Goal: Task Accomplishment & Management: Manage account settings

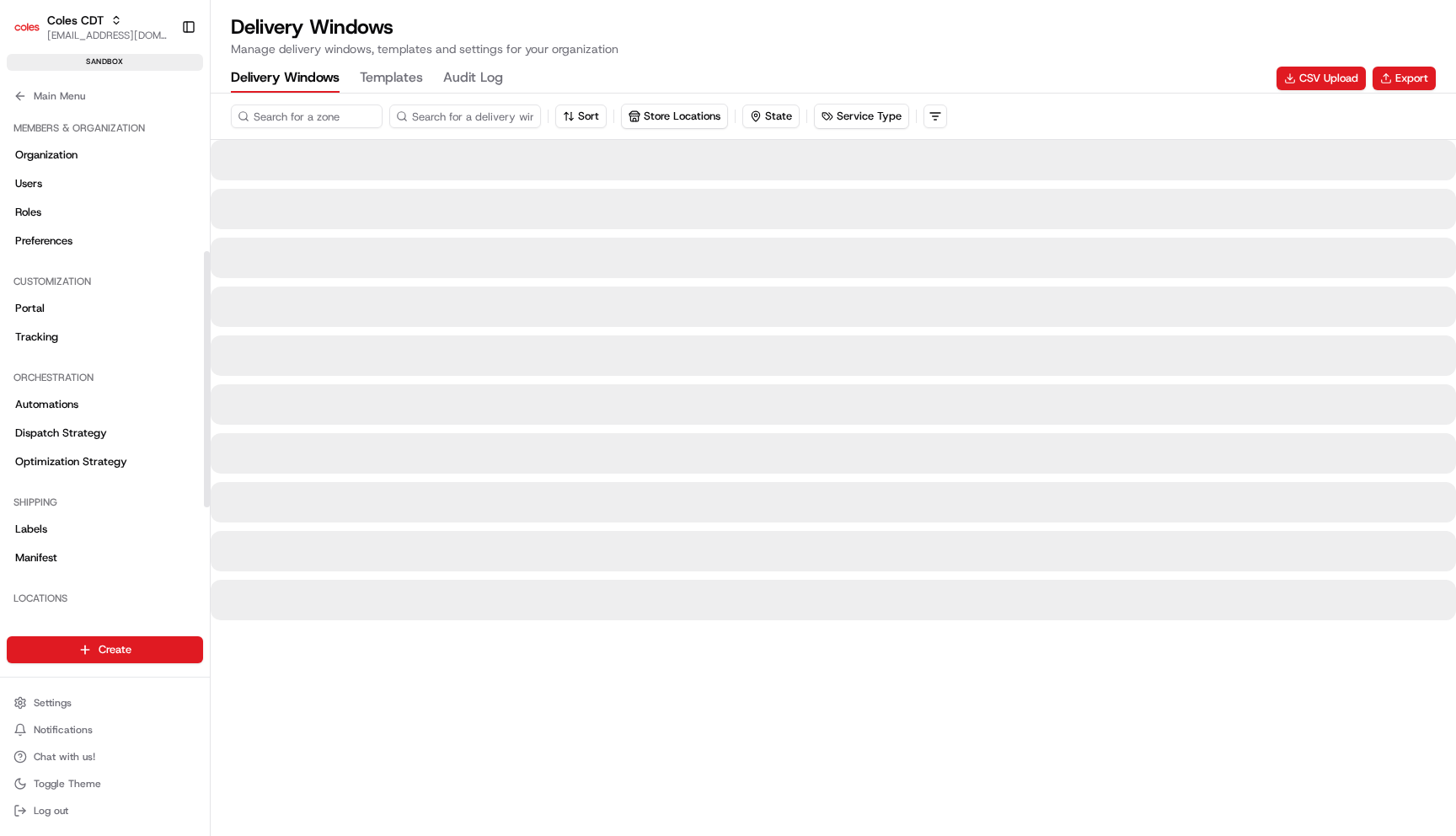
scroll to position [278, 0]
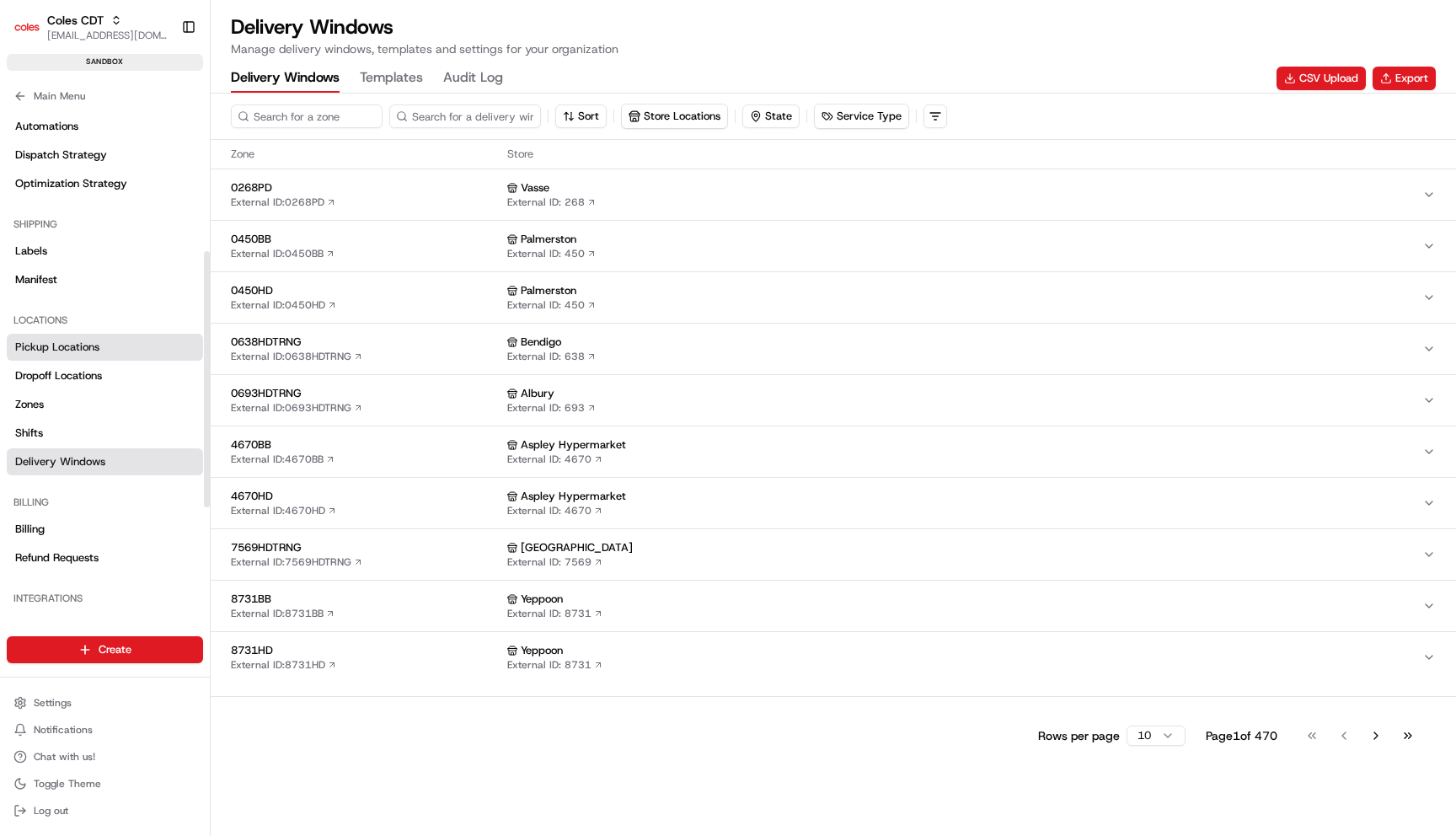
click at [98, 342] on link "Pickup Locations" at bounding box center [104, 347] width 196 height 27
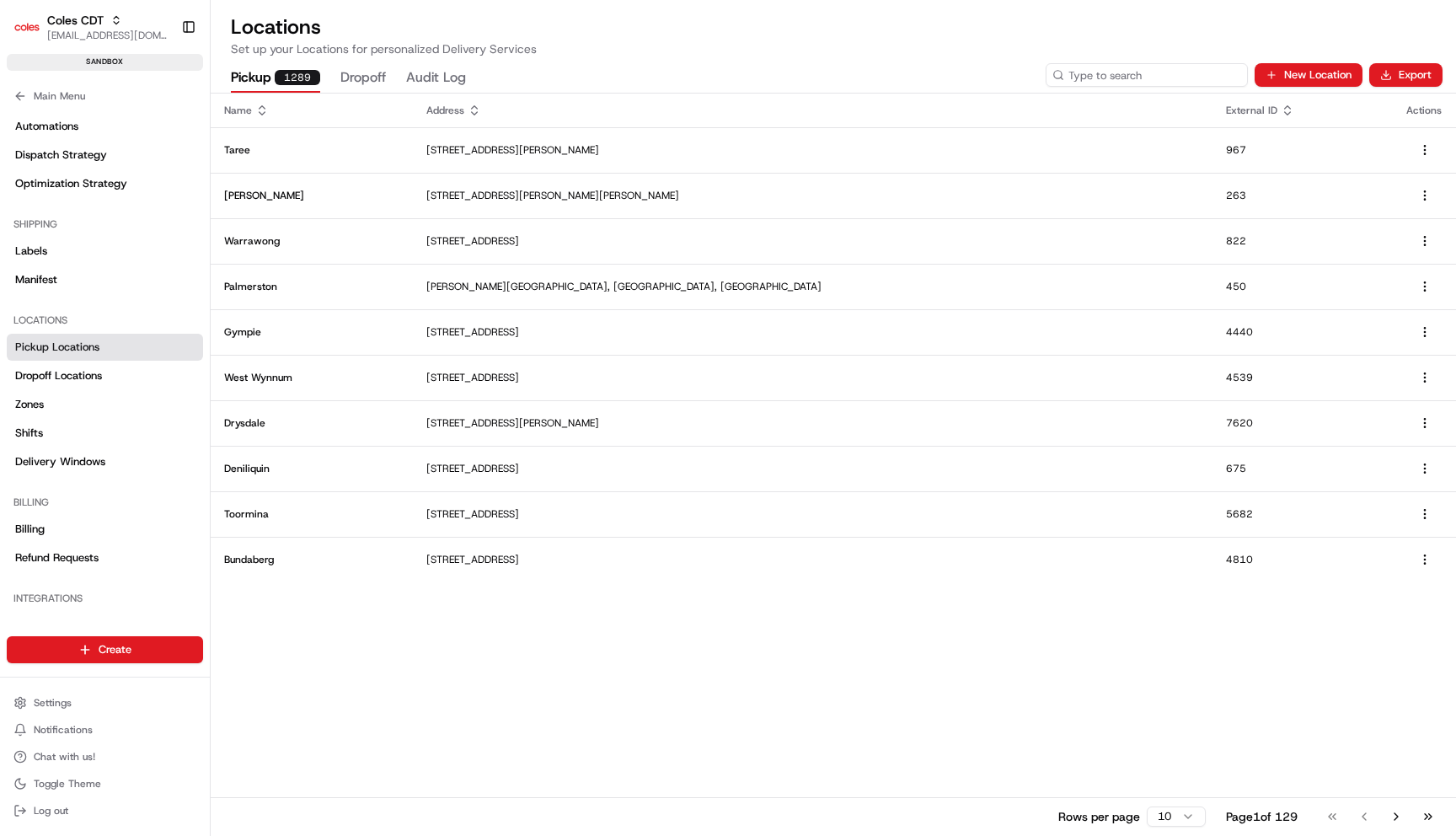
click at [1156, 76] on input at bounding box center [1146, 75] width 202 height 24
type input "[GEOGRAPHIC_DATA]"
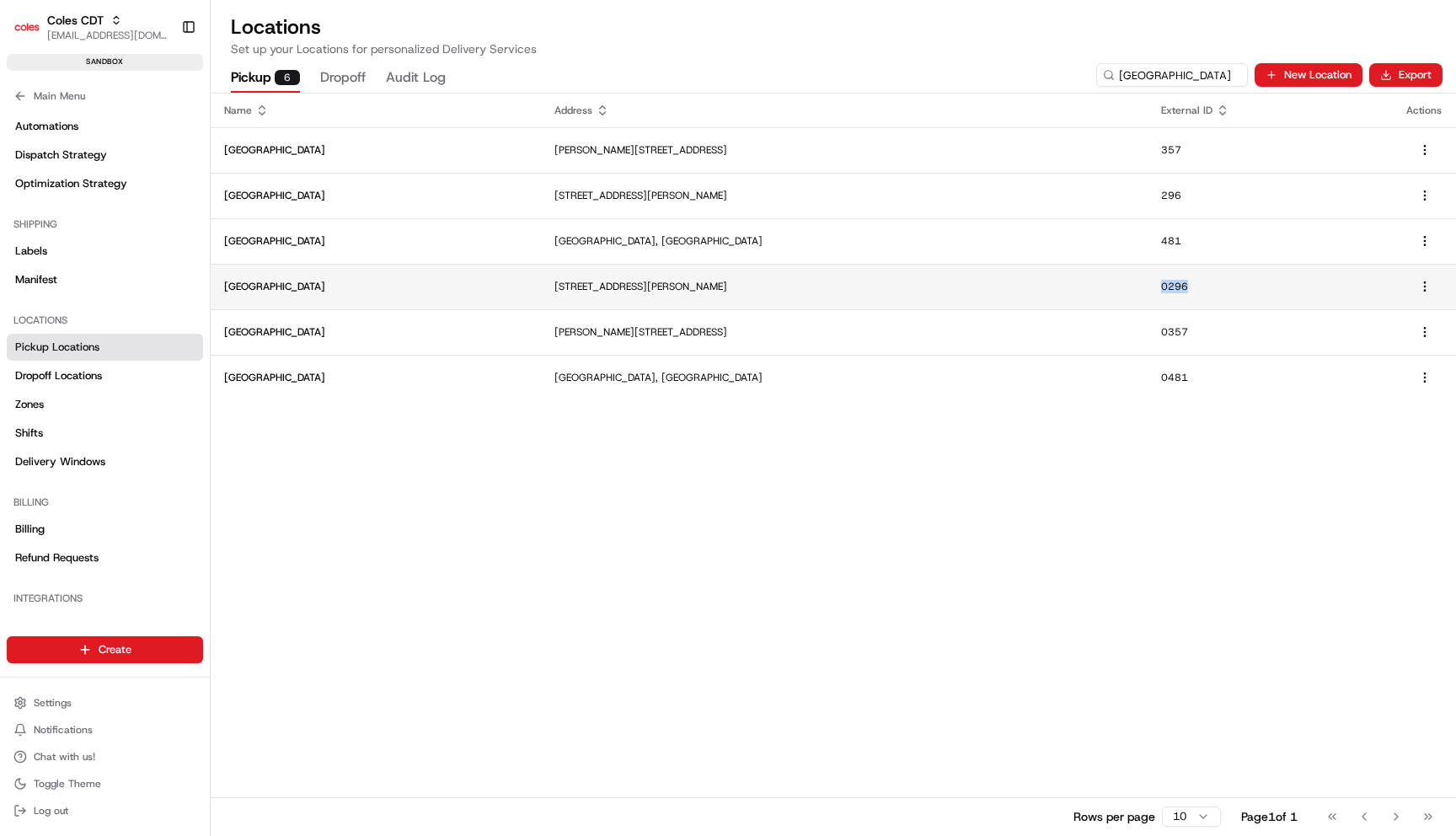
copy p "0296"
drag, startPoint x: 1151, startPoint y: 286, endPoint x: 1239, endPoint y: 286, distance: 88.0
click at [1239, 286] on td "0296" at bounding box center [1270, 286] width 246 height 45
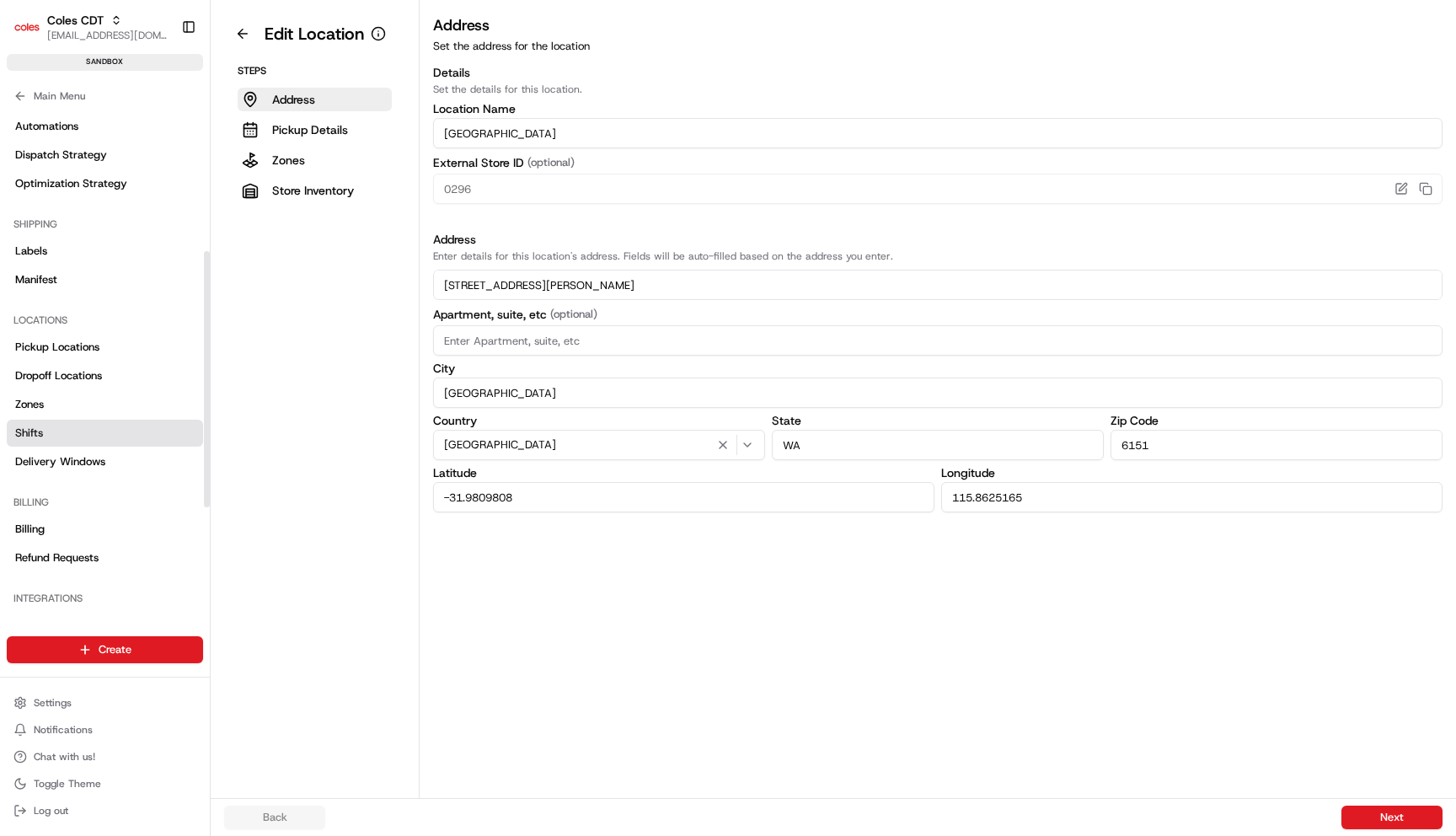
click at [73, 432] on link "Shifts" at bounding box center [104, 433] width 196 height 27
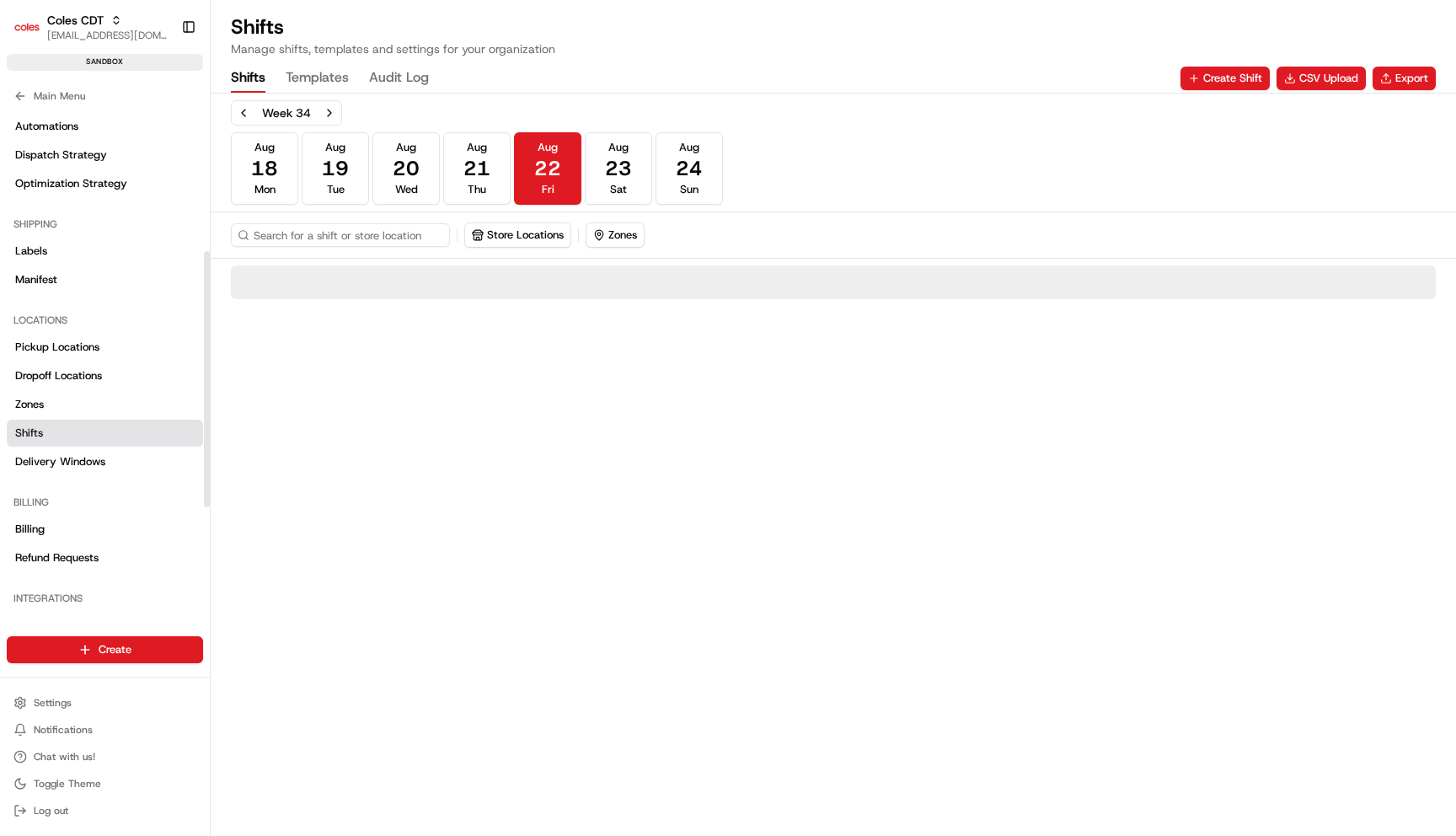
click at [307, 62] on div "Shifts Manage shifts, templates and settings for your organization Shifts Templ…" at bounding box center [832, 53] width 1245 height 80
click at [307, 68] on button "Templates" at bounding box center [317, 78] width 63 height 28
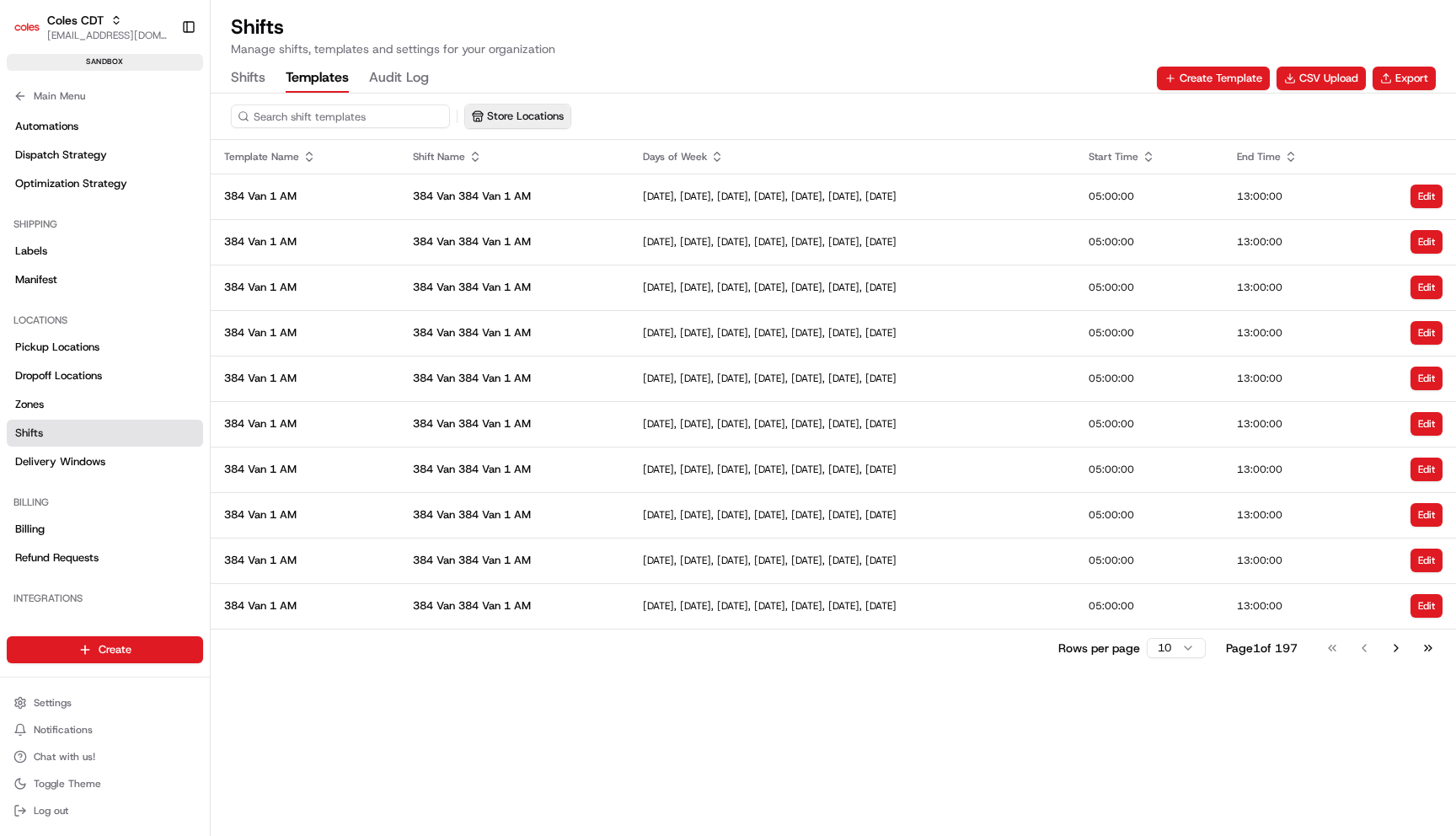
click at [563, 116] on button "Store Locations" at bounding box center [518, 116] width 105 height 24
type input "0296"
click at [553, 180] on span "[GEOGRAPHIC_DATA] (0296)" at bounding box center [595, 181] width 207 height 15
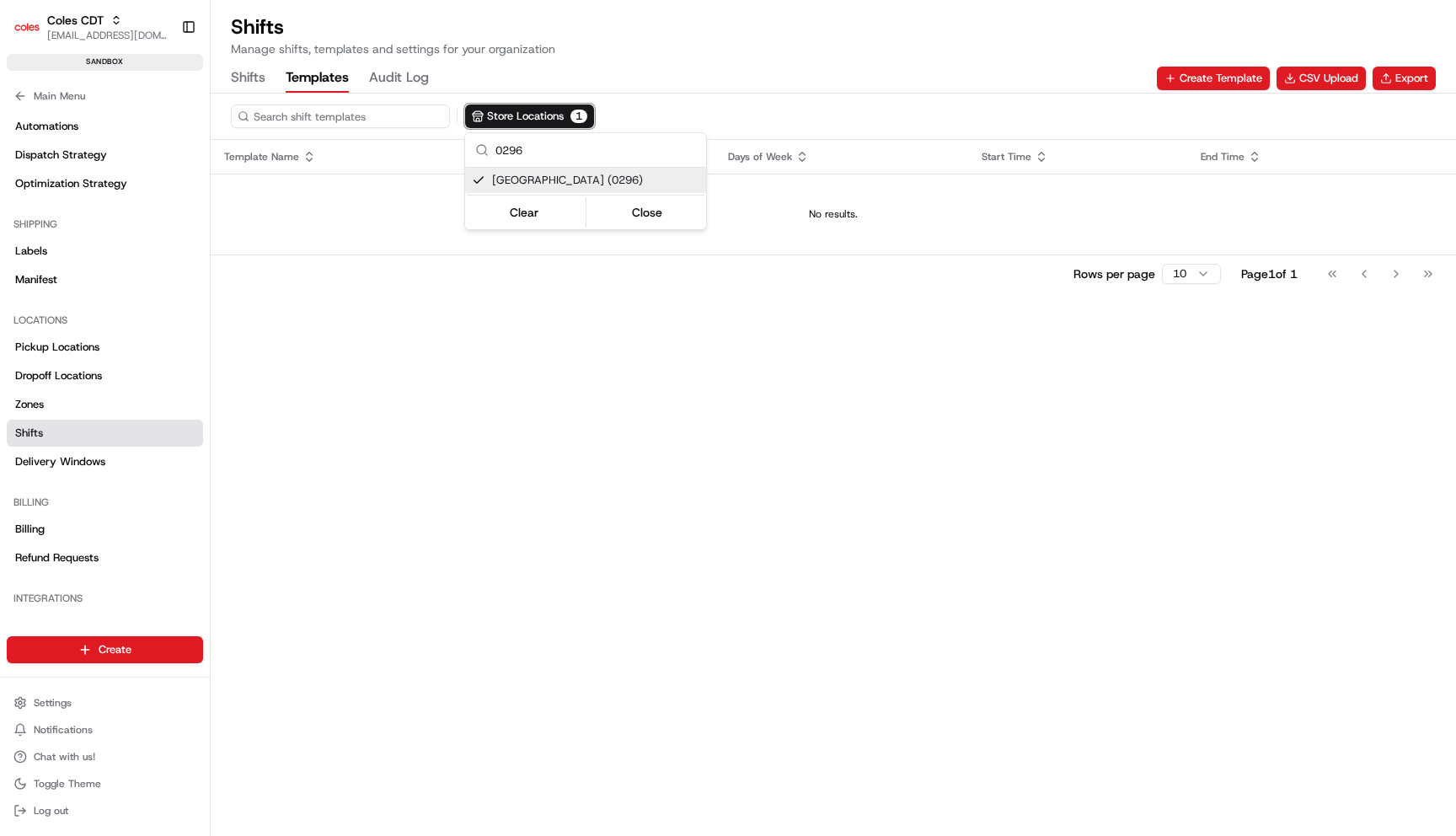
click at [537, 176] on span "[GEOGRAPHIC_DATA] (0296)" at bounding box center [595, 181] width 207 height 15
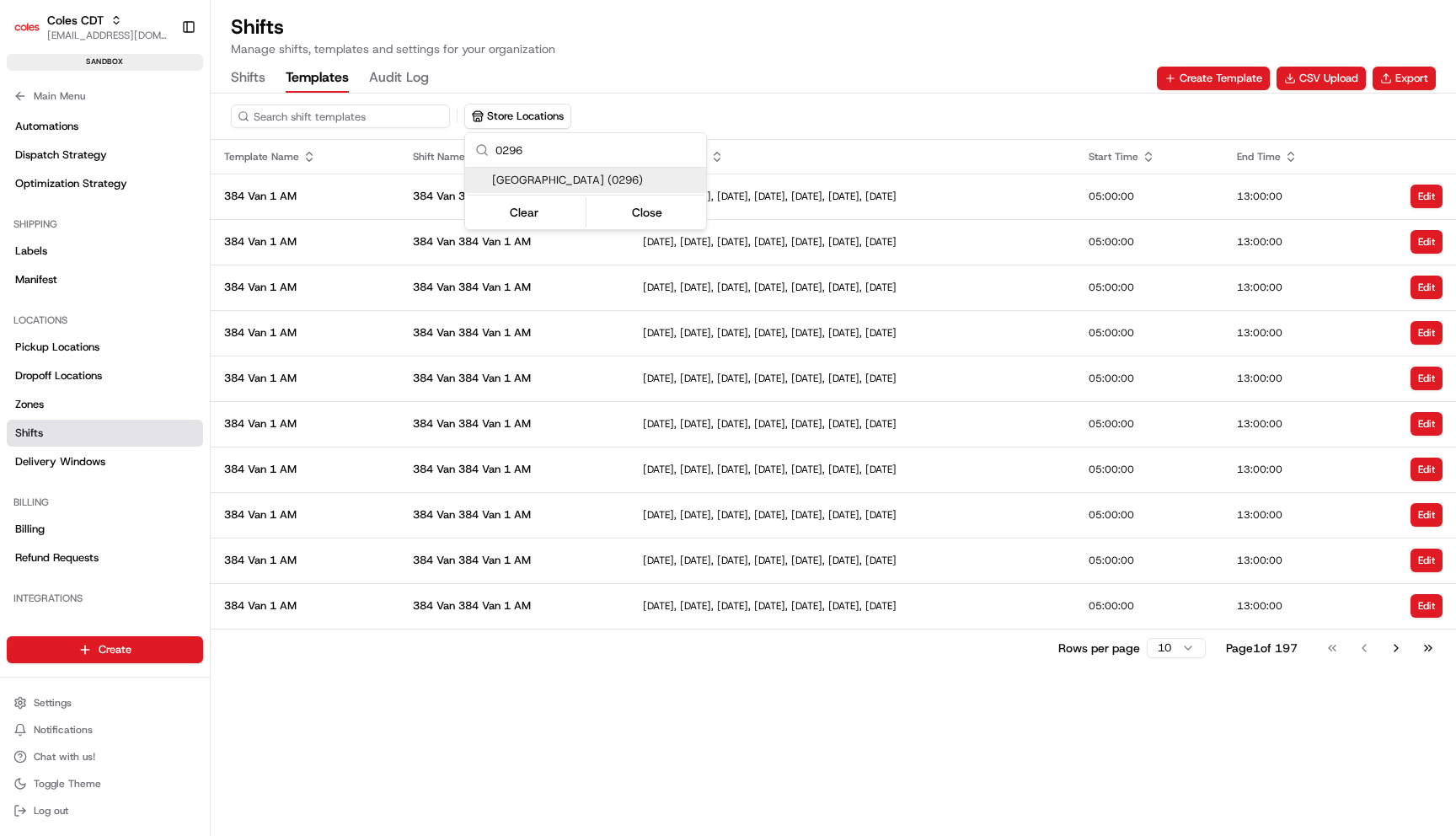
click at [649, 743] on html "Coles CDT [EMAIL_ADDRESS][DOMAIN_NAME] Toggle Sidebar sandbox Orders Deliveries…" at bounding box center [728, 418] width 1456 height 836
click at [1404, 654] on button "Go to next page" at bounding box center [1395, 648] width 28 height 24
click at [1404, 653] on button "Go to next page" at bounding box center [1395, 648] width 28 height 24
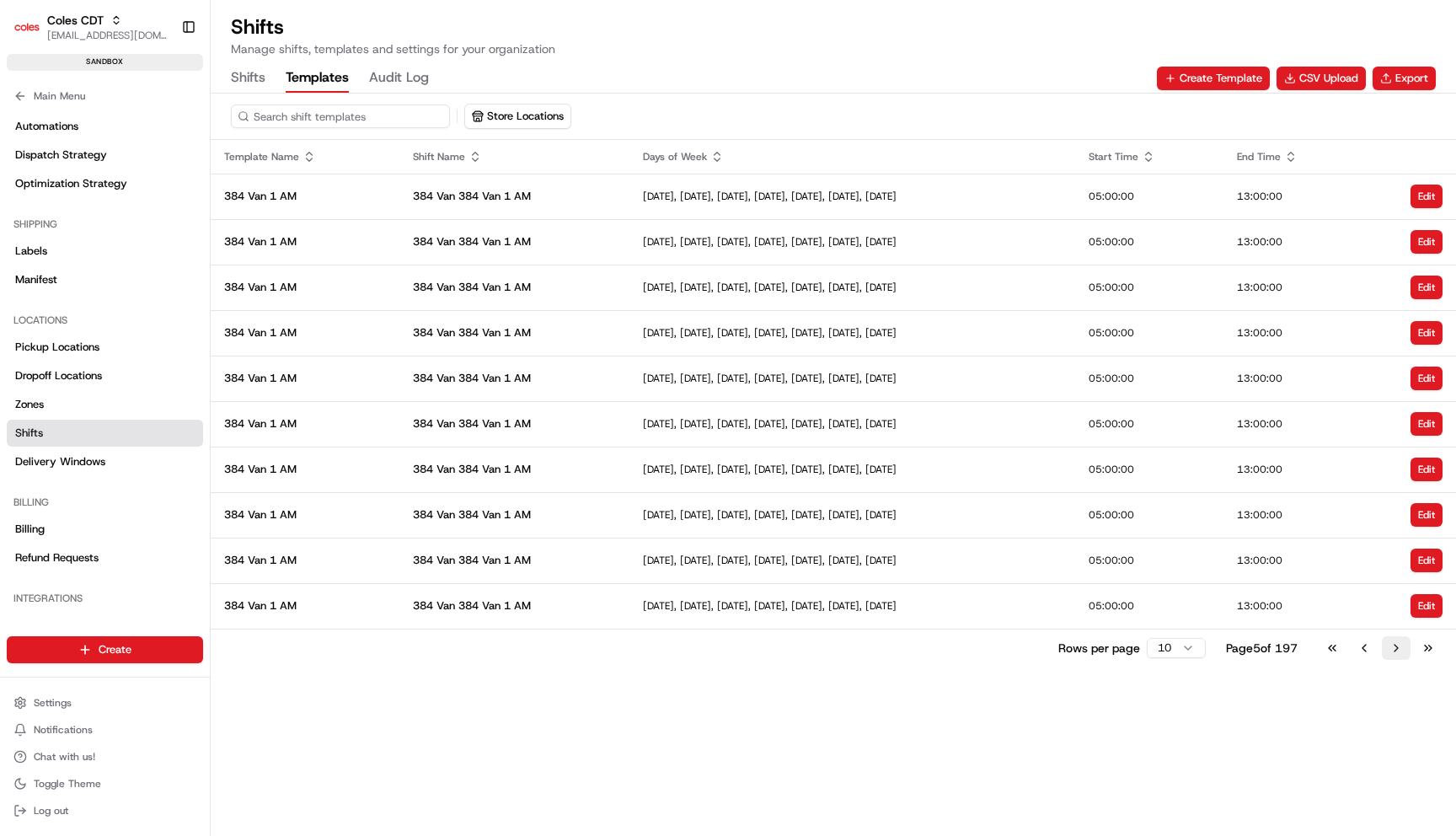
click at [1403, 653] on button "Go to next page" at bounding box center [1395, 648] width 28 height 24
click at [79, 465] on span "Delivery Windows" at bounding box center [60, 462] width 90 height 15
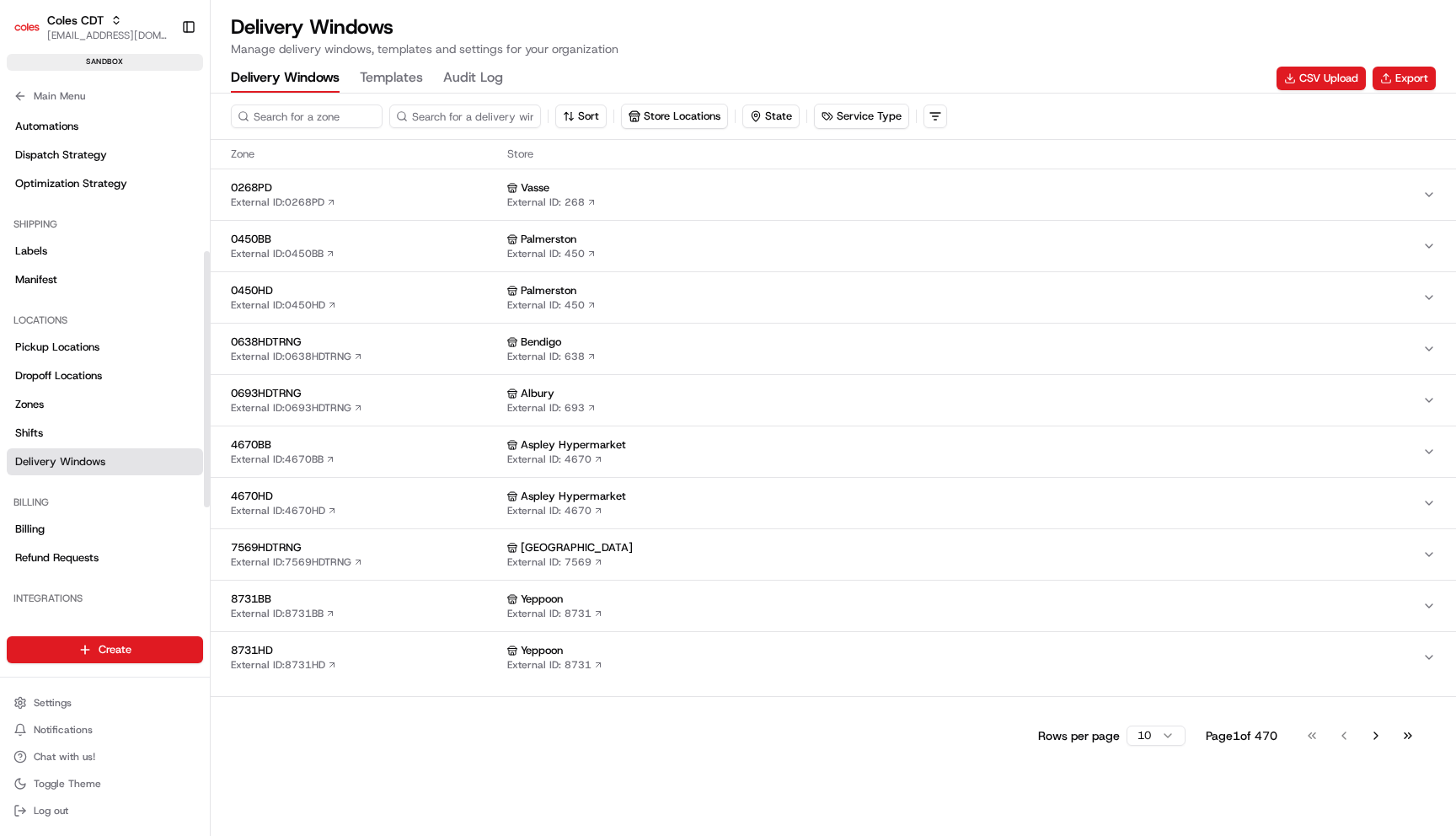
click at [400, 81] on button "Templates" at bounding box center [391, 78] width 63 height 28
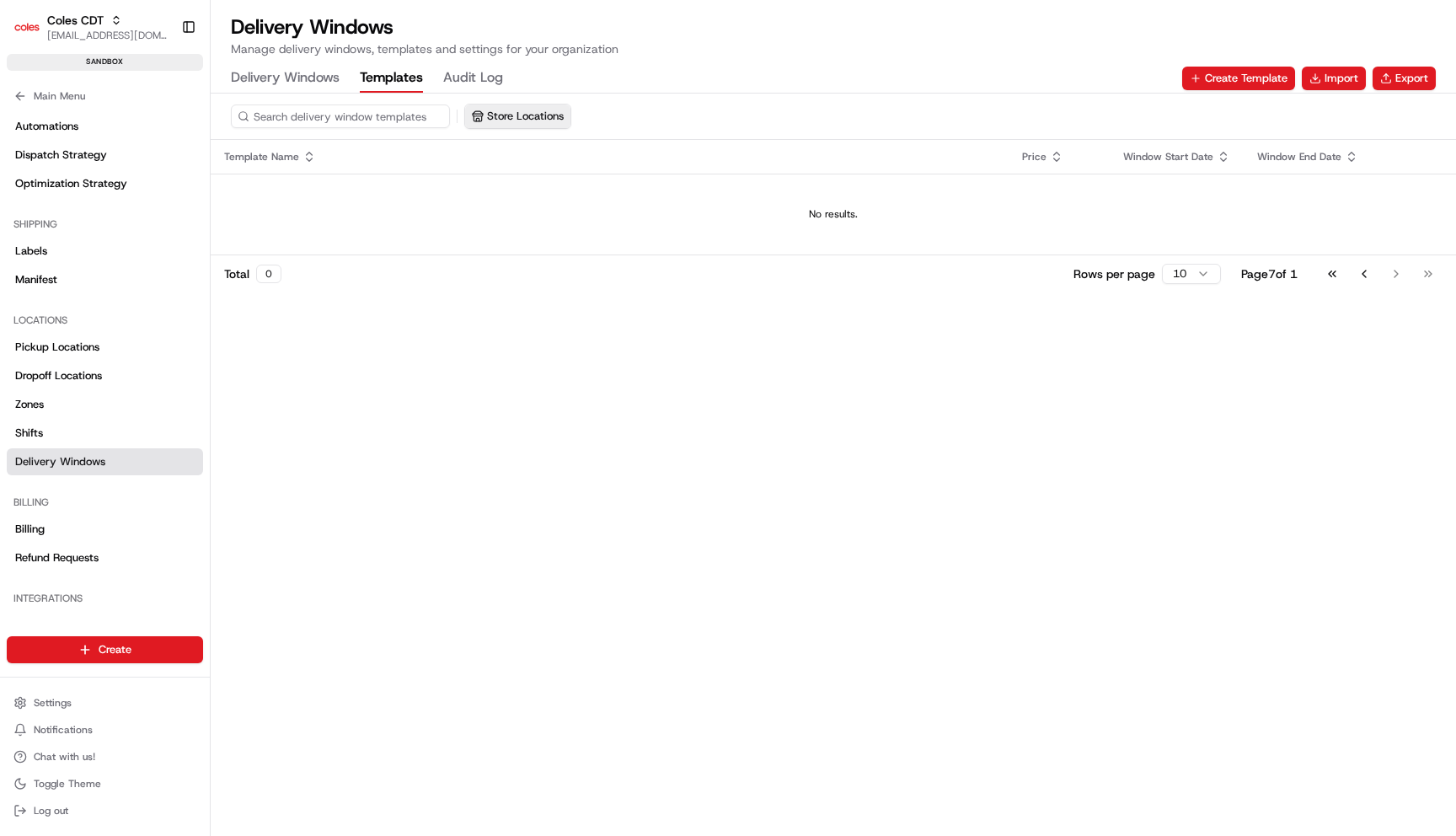
click at [541, 107] on button "Store Locations" at bounding box center [518, 116] width 105 height 24
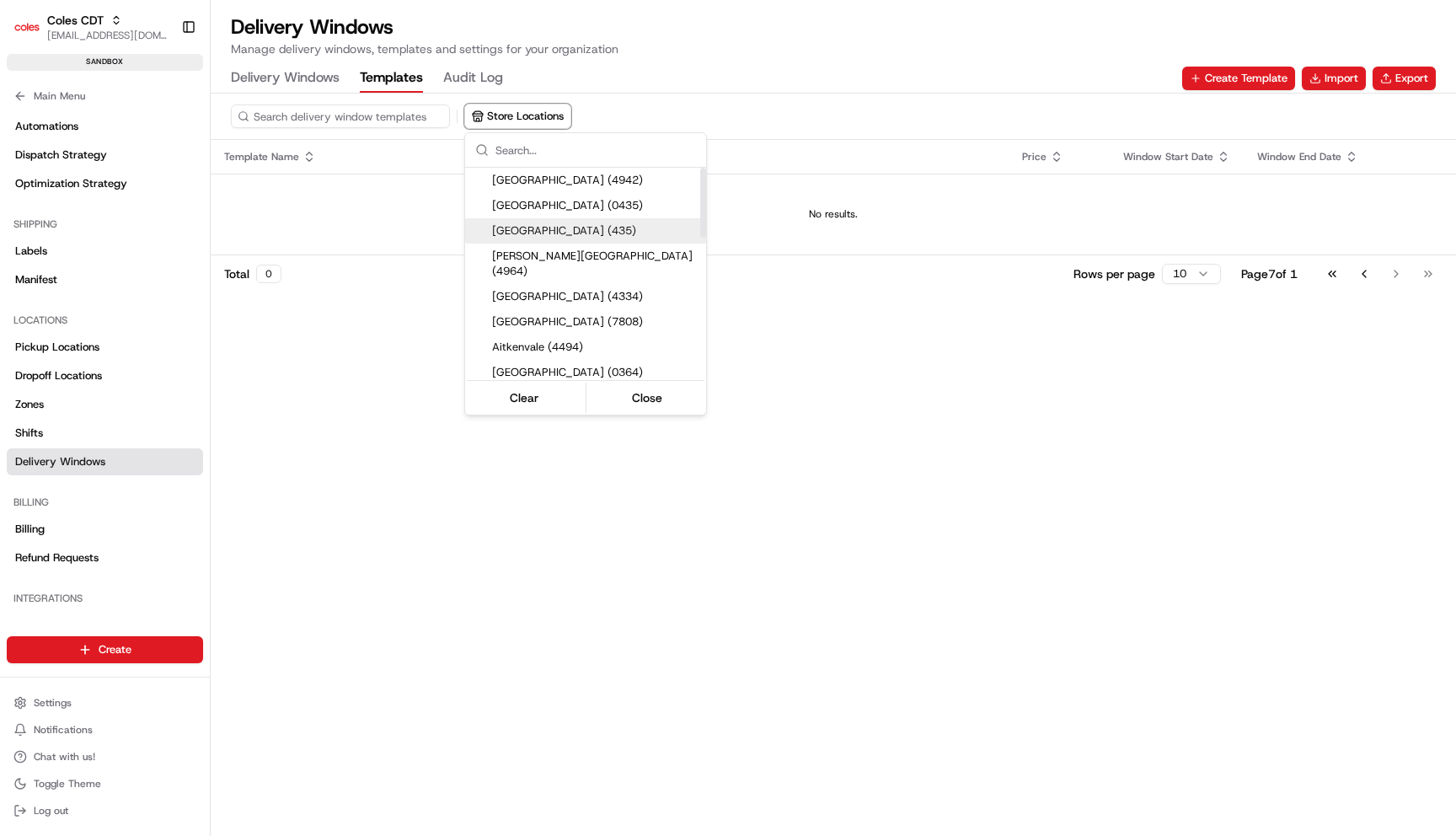
click at [379, 352] on html "Coles CDT [EMAIL_ADDRESS][DOMAIN_NAME] Toggle Sidebar sandbox Orders Deliveries…" at bounding box center [728, 418] width 1456 height 836
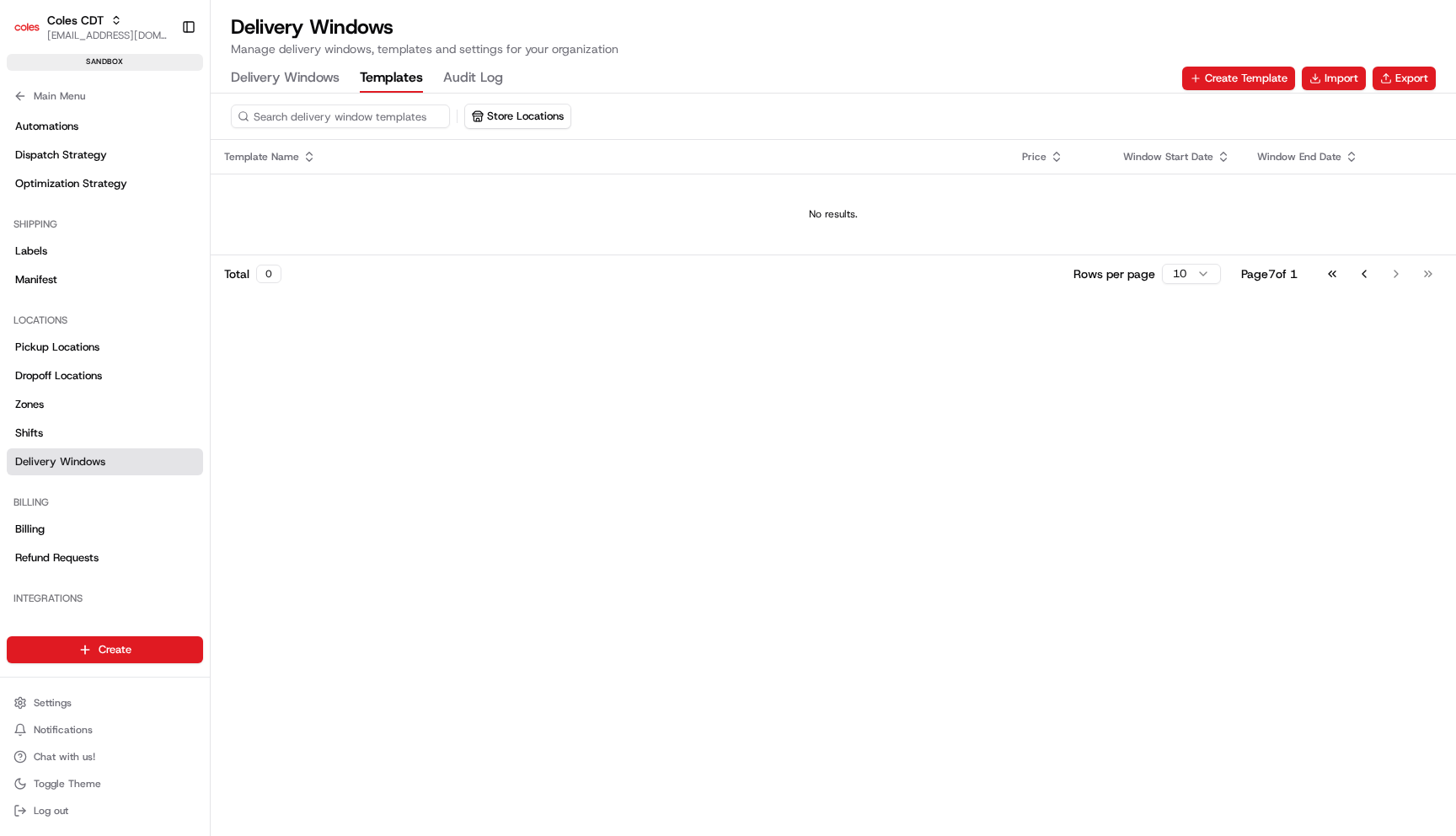
click at [287, 92] on Windows "Delivery Windows" at bounding box center [285, 78] width 109 height 28
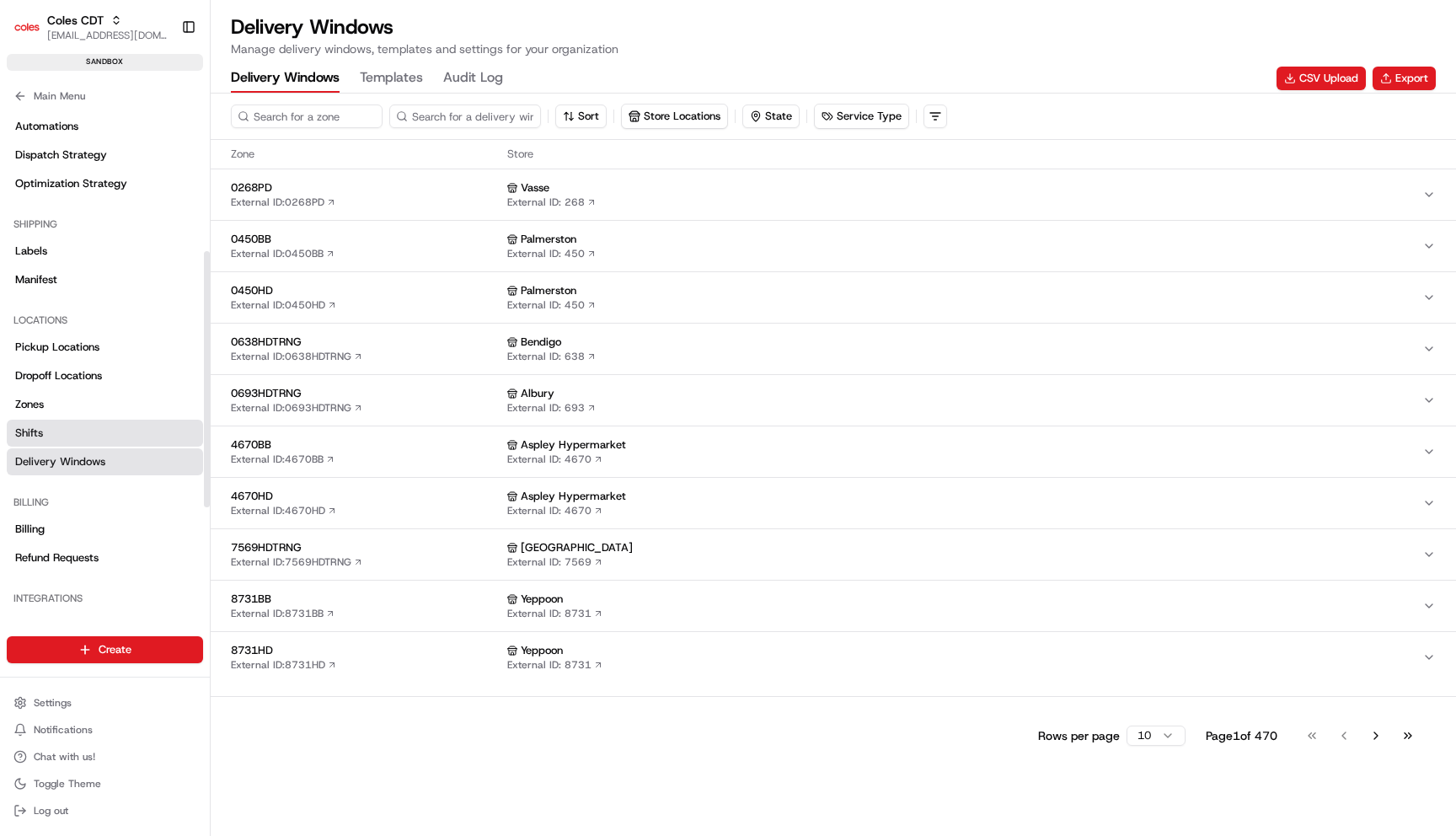
click at [65, 429] on link "Shifts" at bounding box center [104, 433] width 196 height 27
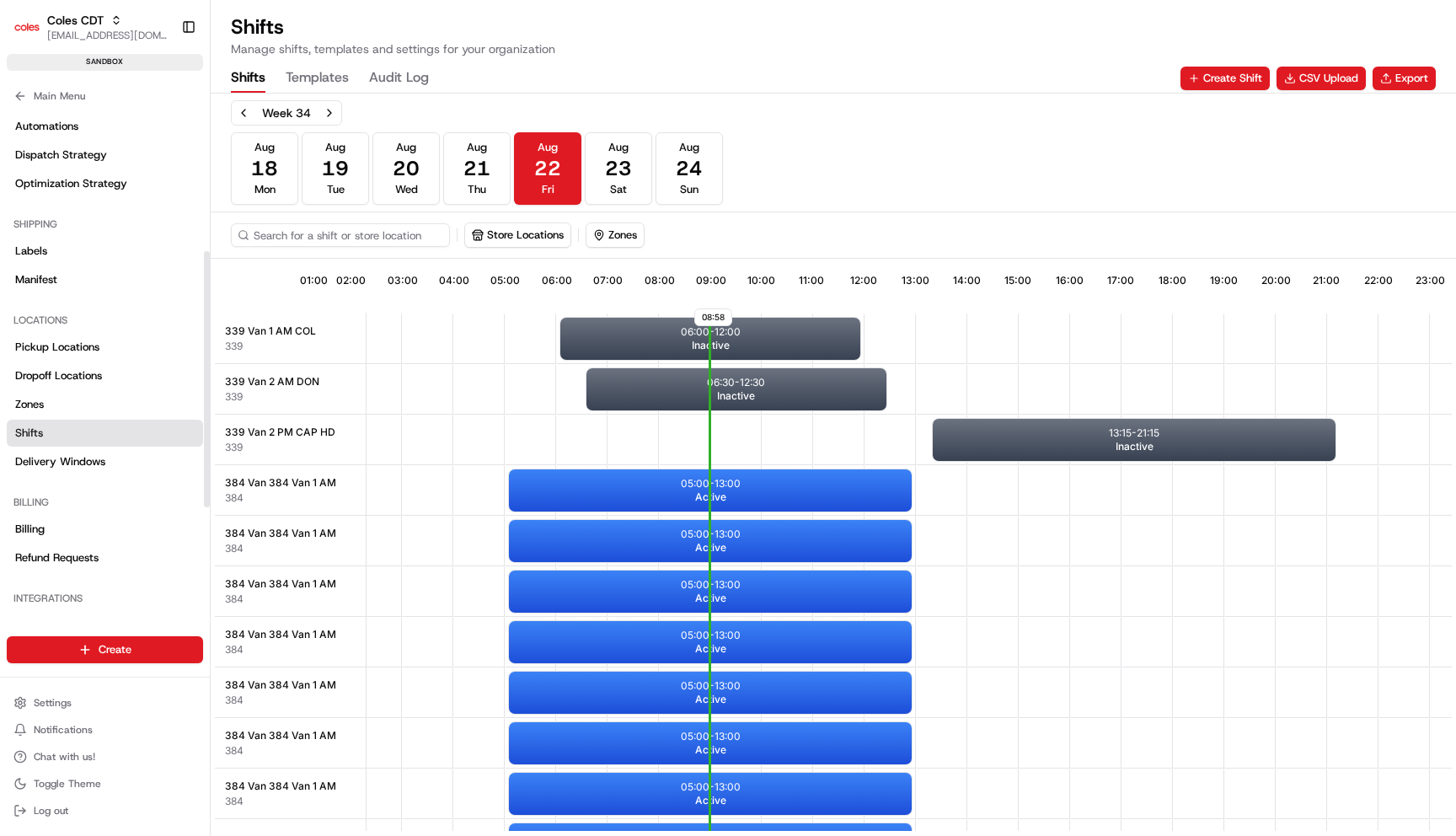
scroll to position [0, 157]
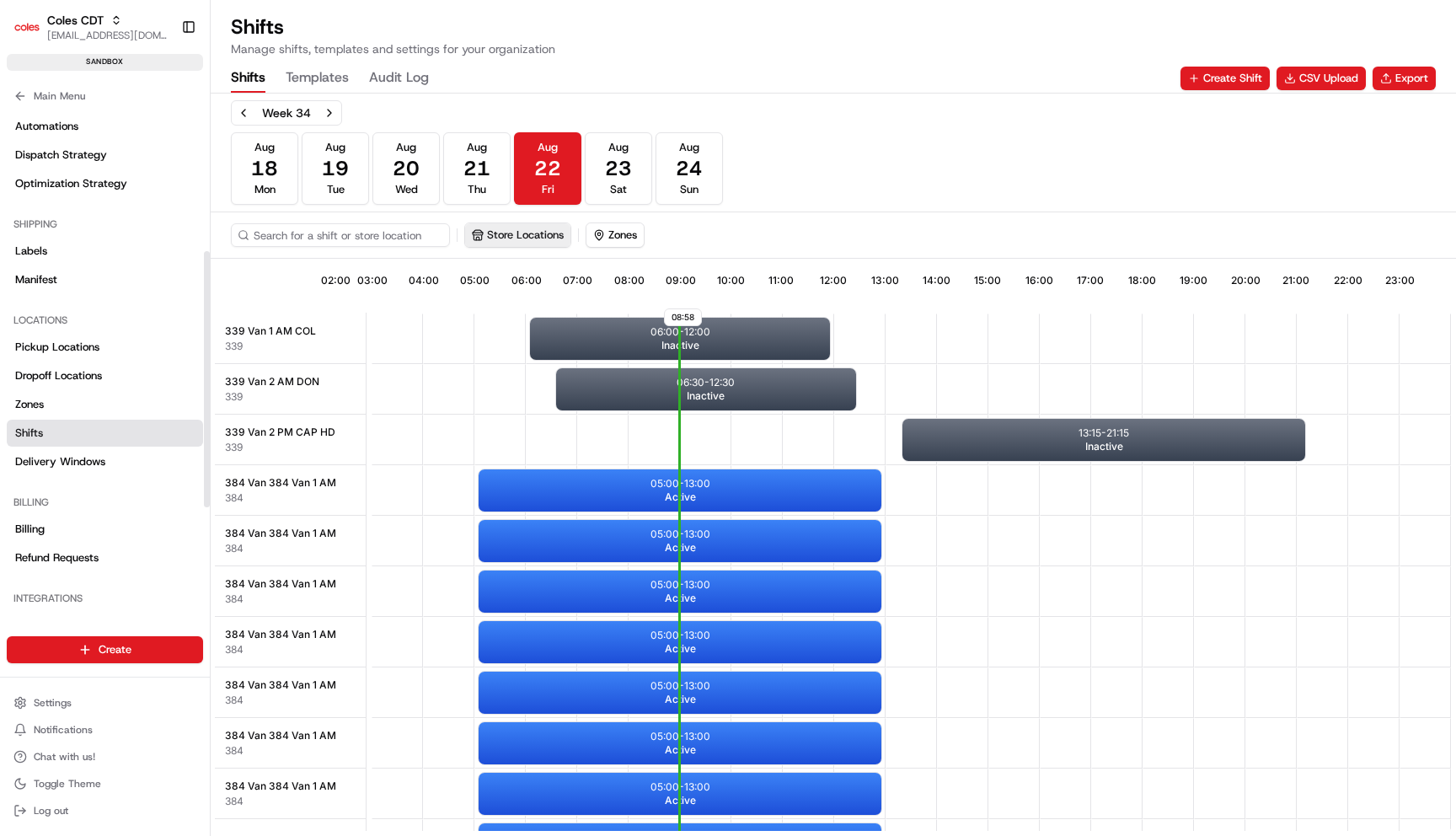
click at [534, 237] on button "Store Locations" at bounding box center [518, 235] width 105 height 24
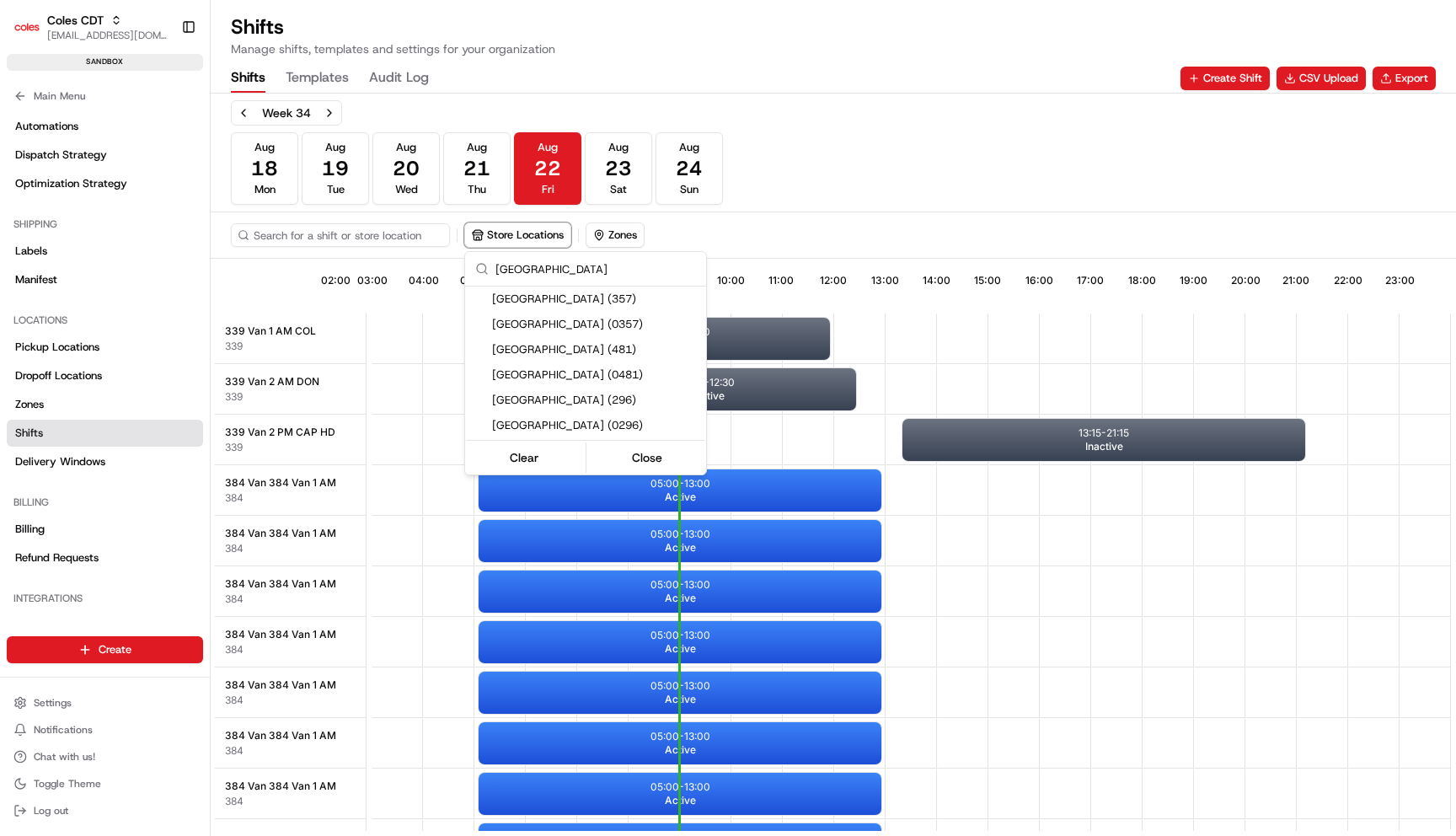
type input "[GEOGRAPHIC_DATA]"
click at [592, 298] on span "[GEOGRAPHIC_DATA] (357)" at bounding box center [595, 299] width 207 height 15
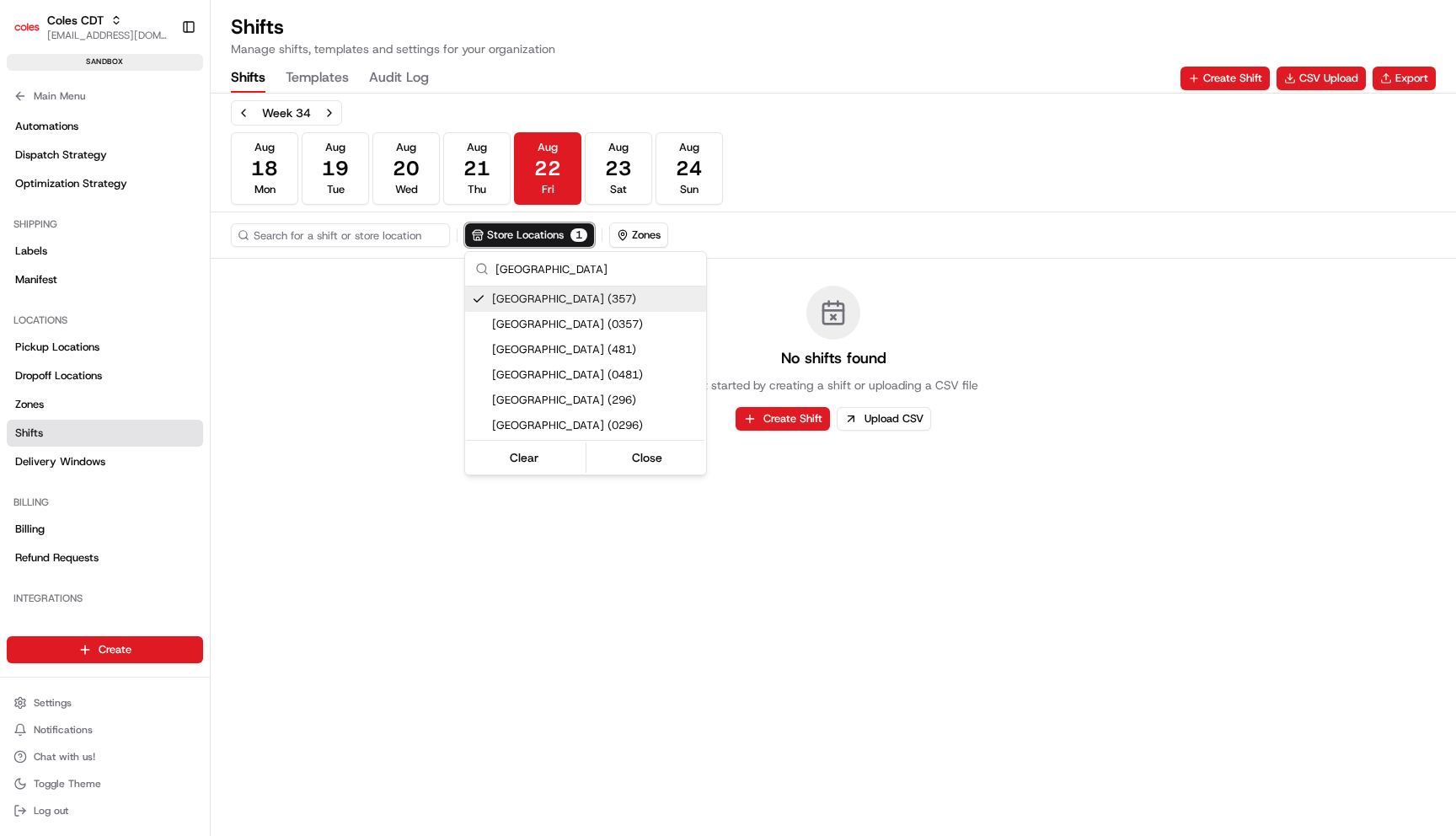
click at [552, 307] on div "[GEOGRAPHIC_DATA] (357)" at bounding box center [586, 299] width 241 height 26
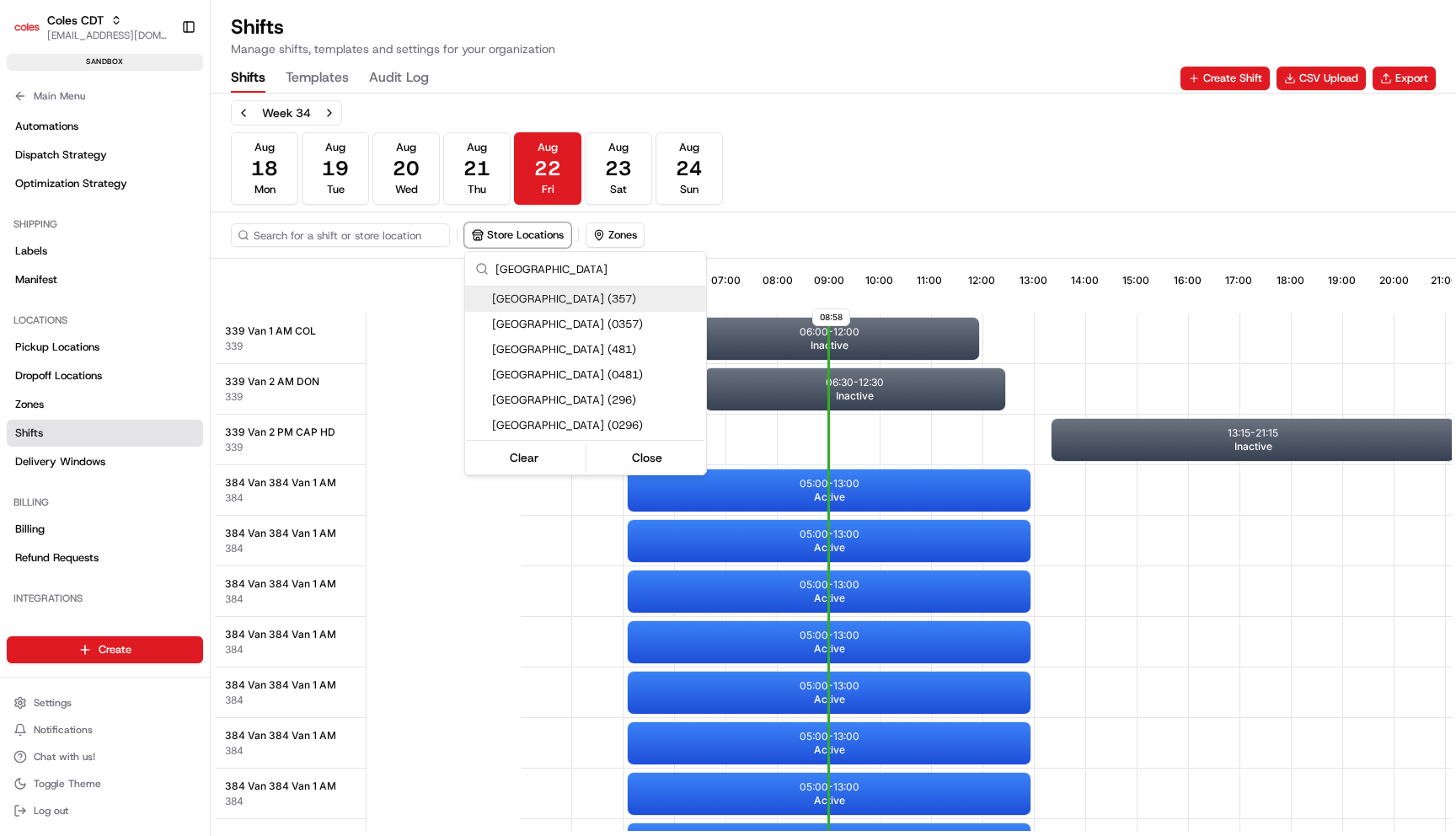
click at [552, 307] on div "[GEOGRAPHIC_DATA] (357)" at bounding box center [586, 299] width 241 height 26
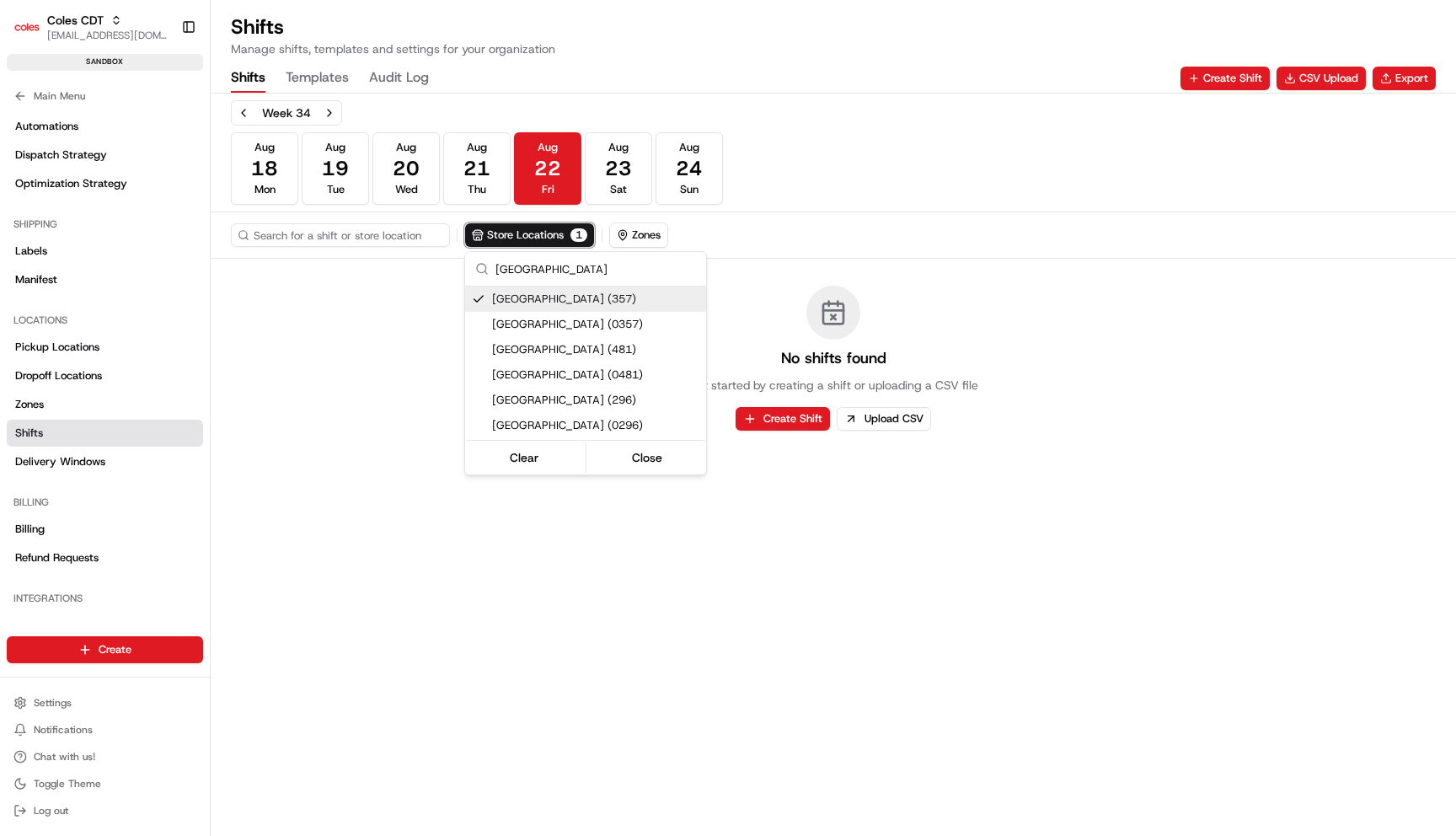
click at [552, 331] on span "[GEOGRAPHIC_DATA] (0357)" at bounding box center [595, 324] width 207 height 15
click at [548, 351] on span "[GEOGRAPHIC_DATA] (481)" at bounding box center [595, 350] width 207 height 15
click at [548, 373] on span "[GEOGRAPHIC_DATA] (0481)" at bounding box center [595, 375] width 207 height 15
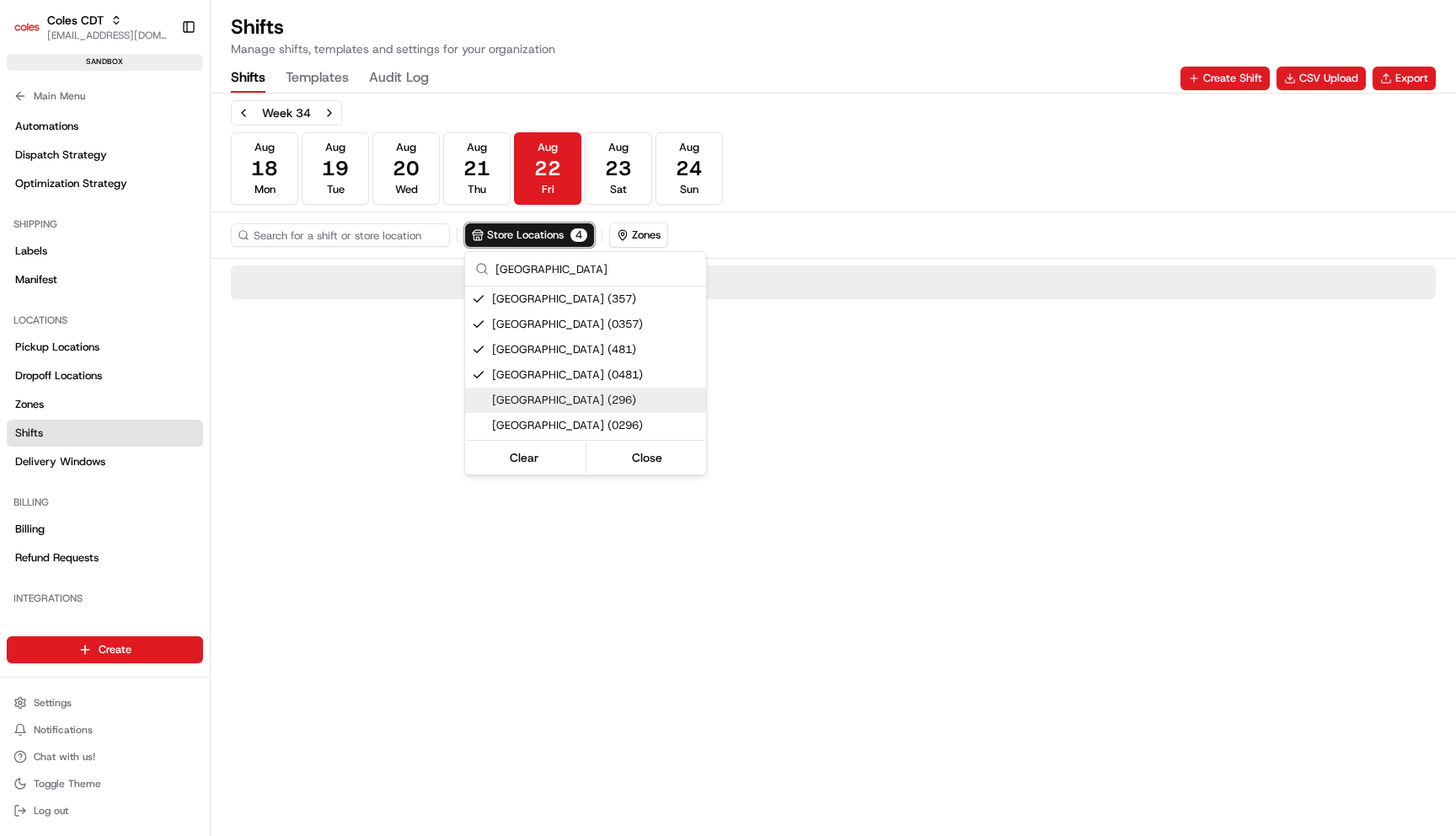
click at [548, 393] on span "[GEOGRAPHIC_DATA] (296)" at bounding box center [595, 400] width 207 height 15
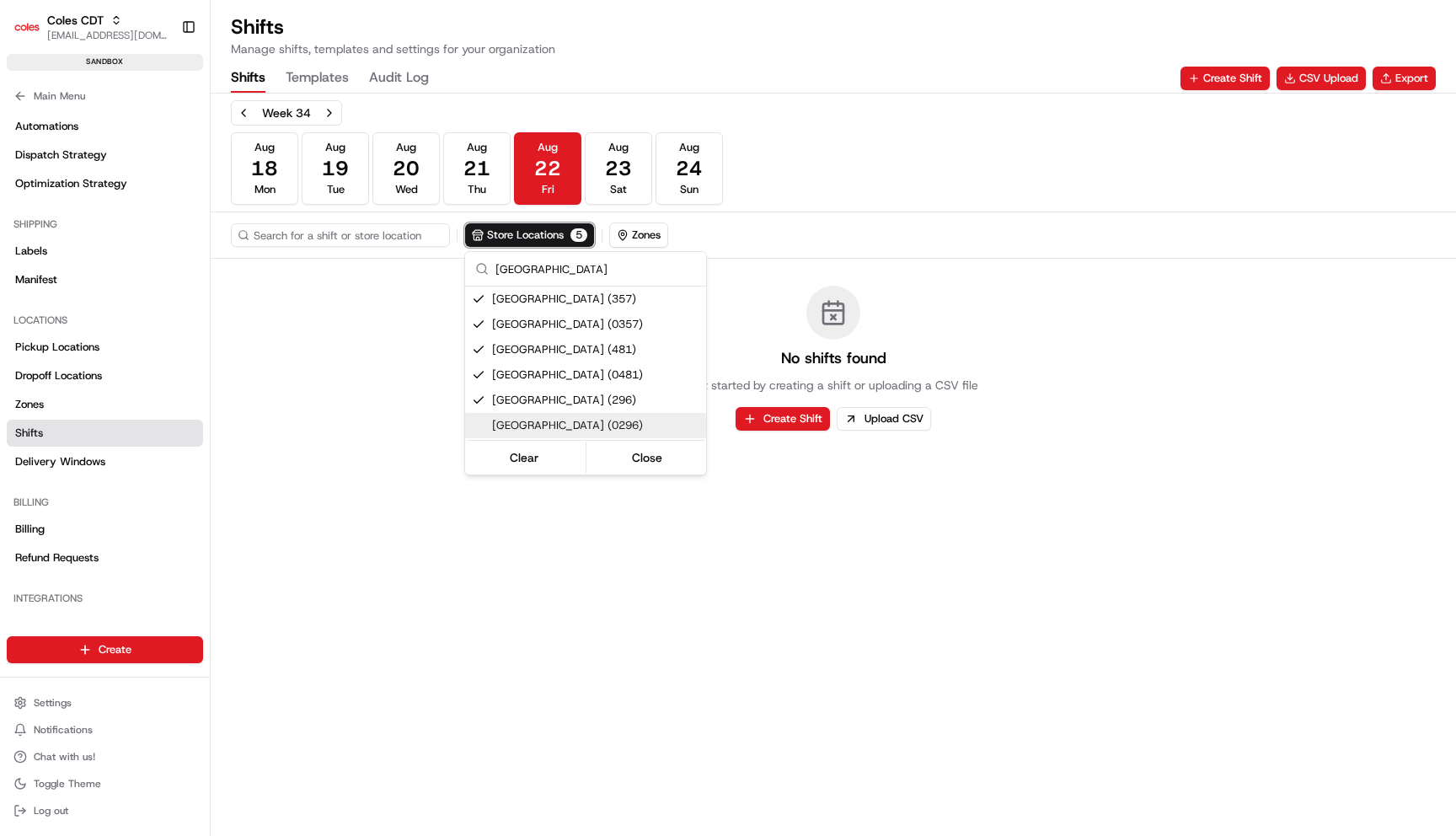
click at [548, 418] on span "[GEOGRAPHIC_DATA] (0296)" at bounding box center [595, 425] width 207 height 15
click at [534, 243] on html "Coles CDT [EMAIL_ADDRESS][DOMAIN_NAME] Toggle Sidebar sandbox Orders Deliveries…" at bounding box center [728, 418] width 1456 height 836
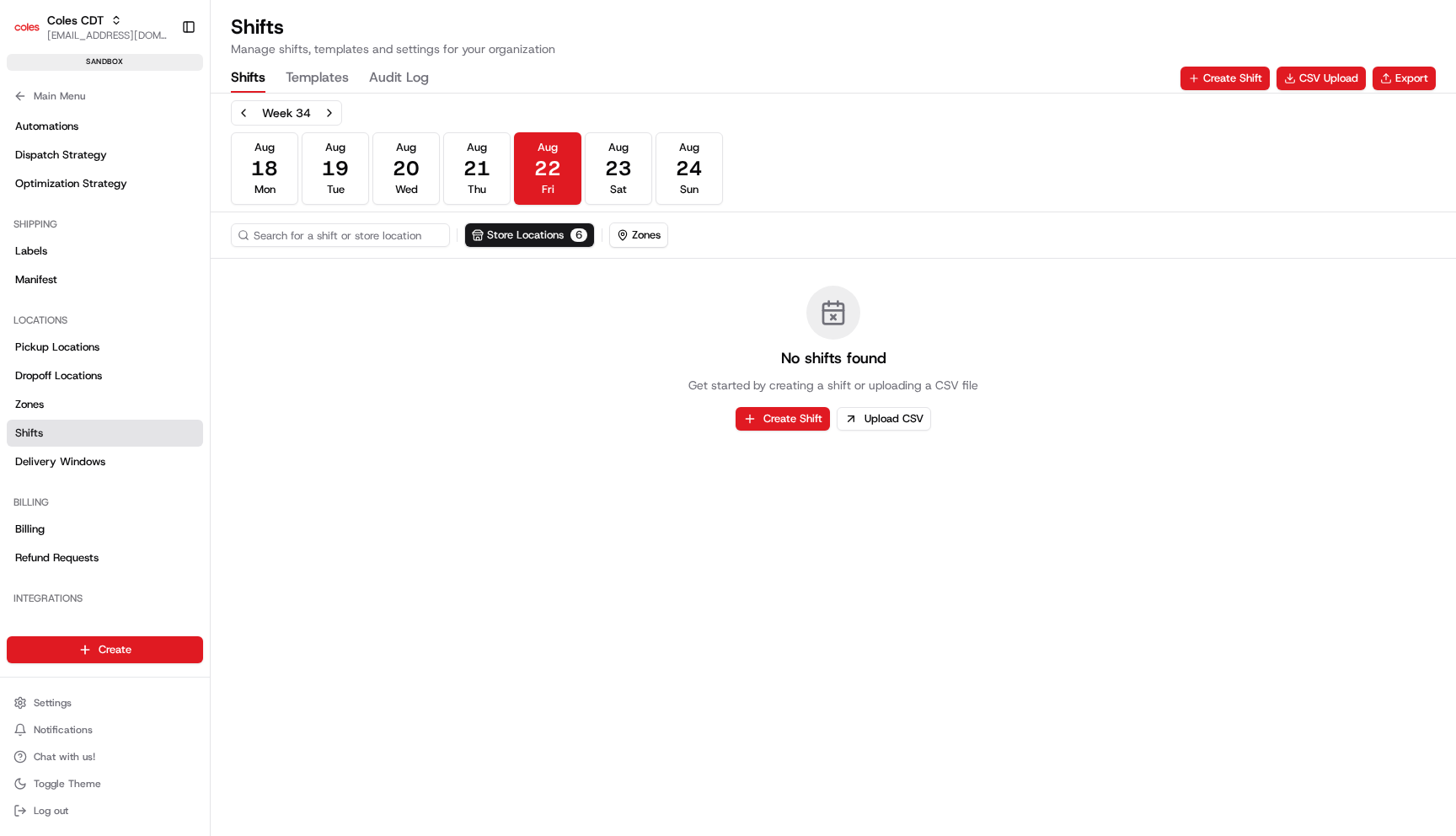
click at [340, 77] on button "Templates" at bounding box center [317, 78] width 63 height 28
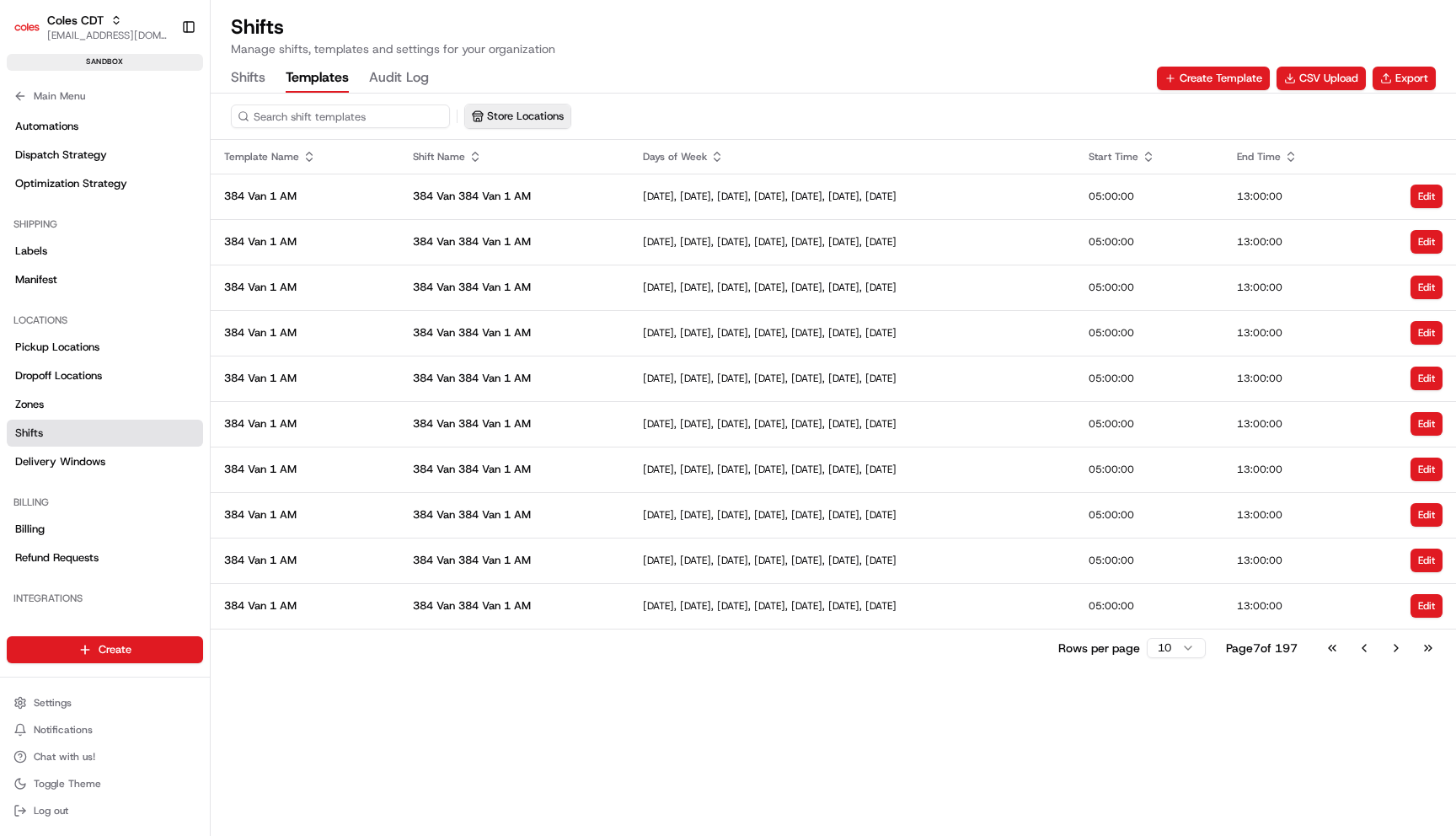
click at [540, 121] on button "Store Locations" at bounding box center [518, 116] width 105 height 24
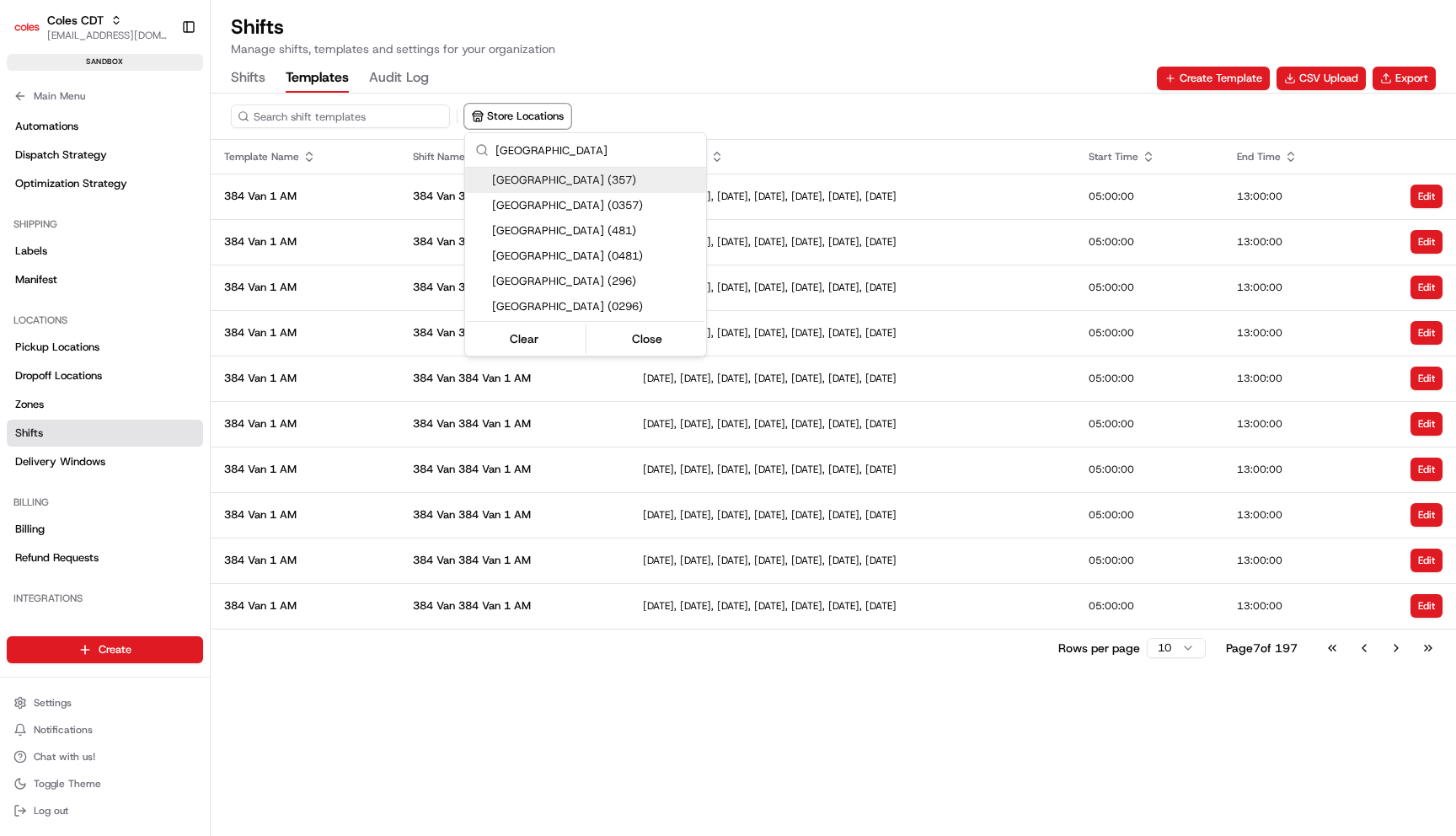
type input "[GEOGRAPHIC_DATA]"
click at [572, 188] on div "[GEOGRAPHIC_DATA] (357)" at bounding box center [586, 181] width 241 height 26
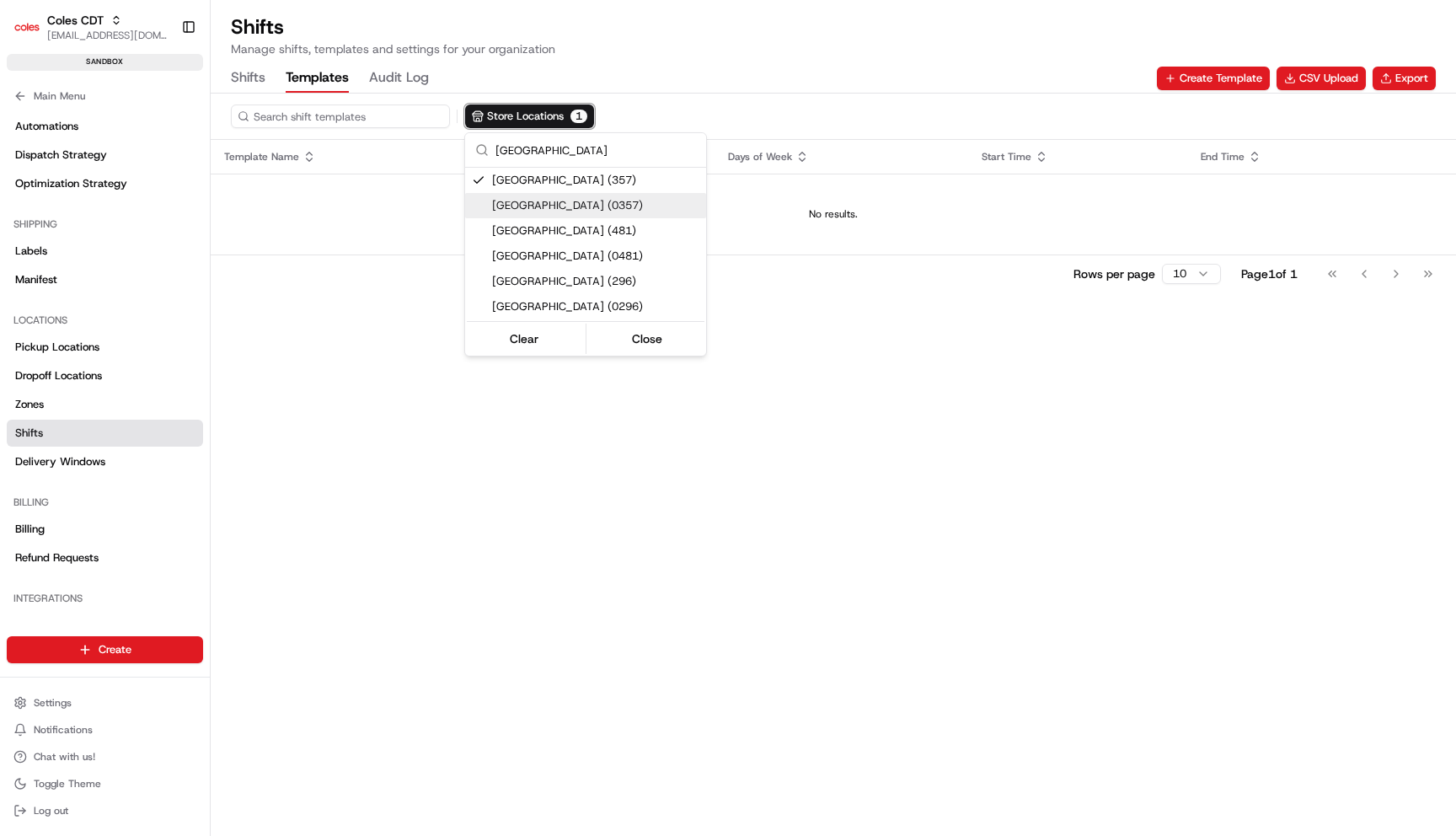
click at [572, 205] on span "[GEOGRAPHIC_DATA] (0357)" at bounding box center [595, 205] width 207 height 15
click at [572, 227] on span "[GEOGRAPHIC_DATA] (481)" at bounding box center [595, 231] width 207 height 15
click at [572, 259] on span "[GEOGRAPHIC_DATA] (0481)" at bounding box center [595, 256] width 207 height 15
click at [572, 278] on span "[GEOGRAPHIC_DATA] (296)" at bounding box center [595, 282] width 207 height 15
click at [572, 299] on span "[GEOGRAPHIC_DATA] (0296)" at bounding box center [595, 307] width 207 height 15
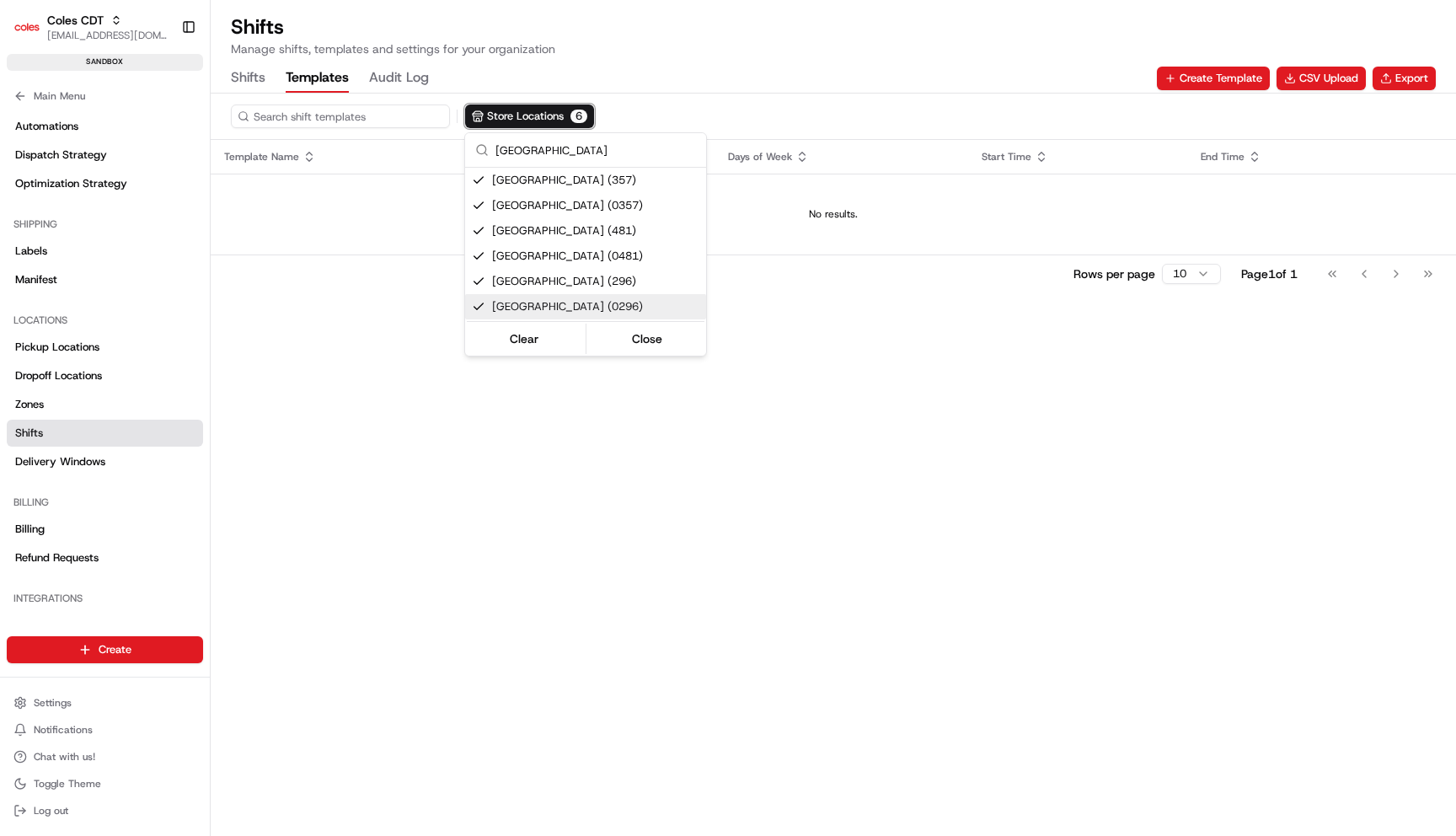
click at [631, 535] on html "Coles CDT [EMAIL_ADDRESS][DOMAIN_NAME] Toggle Sidebar sandbox Orders Deliveries…" at bounding box center [728, 418] width 1456 height 836
